Goal: Task Accomplishment & Management: Manage account settings

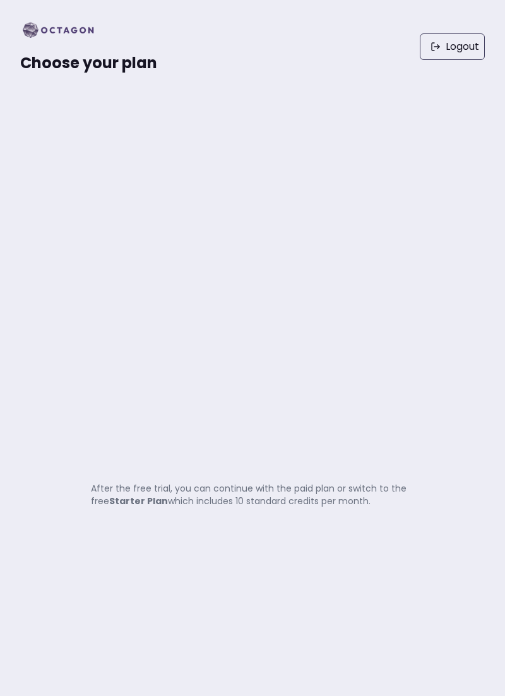
click at [142, 507] on strong "Starter Plan" at bounding box center [138, 501] width 59 height 13
click at [160, 566] on div "Choose your plan Logout After the free trial, you can continue with the paid pl…" at bounding box center [252, 348] width 505 height 696
click at [163, 568] on div "Choose your plan Logout After the free trial, you can continue with the paid pl…" at bounding box center [252, 348] width 505 height 696
click at [160, 563] on div "Choose your plan Logout After the free trial, you can continue with the paid pl…" at bounding box center [252, 348] width 505 height 696
click at [161, 540] on div "Choose your plan Logout After the free trial, you can continue with the paid pl…" at bounding box center [252, 348] width 505 height 696
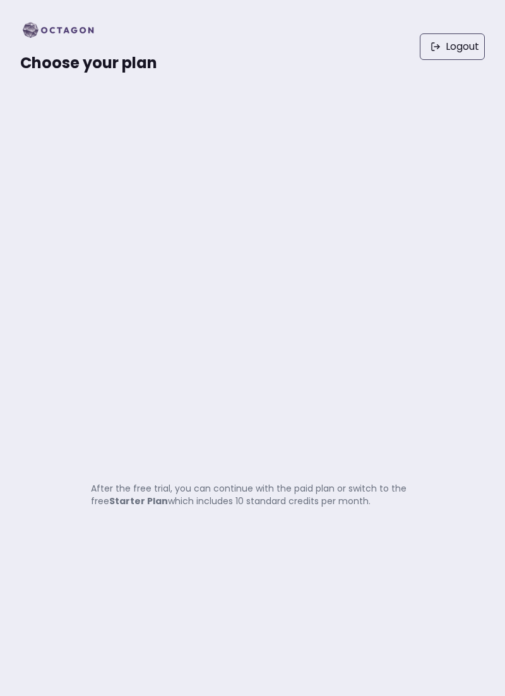
click at [161, 539] on div "Choose your plan Logout After the free trial, you can continue with the paid pl…" at bounding box center [252, 348] width 505 height 696
click at [18, 567] on div "Choose your plan Logout After the free trial, you can continue with the paid pl…" at bounding box center [252, 348] width 505 height 696
click at [445, 56] on link "Logout" at bounding box center [452, 46] width 65 height 26
